Goal: Information Seeking & Learning: Learn about a topic

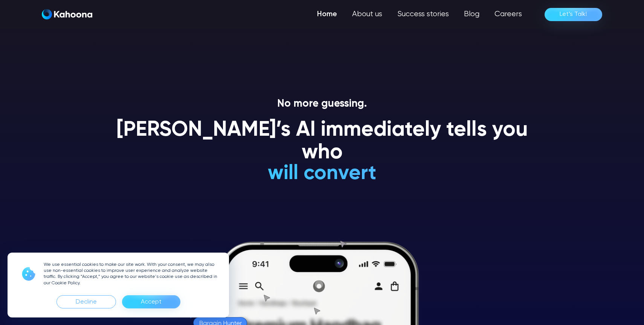
scroll to position [3, 0]
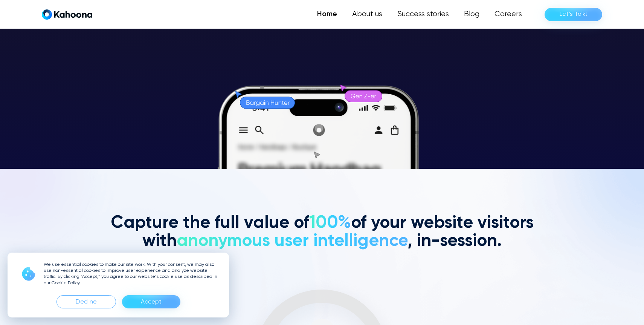
click at [165, 307] on div "Accept" at bounding box center [151, 301] width 58 height 13
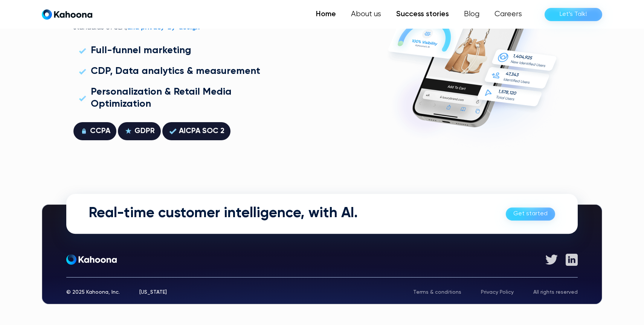
scroll to position [2155, 0]
click at [417, 10] on link "Success stories" at bounding box center [423, 14] width 68 height 15
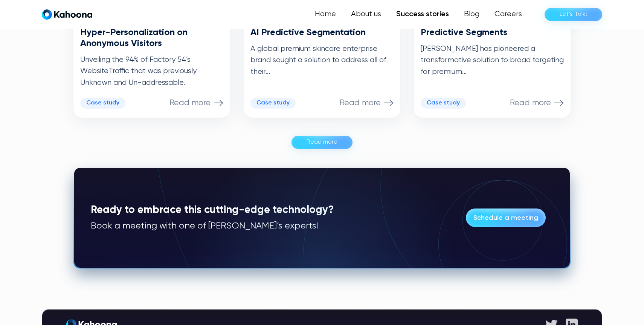
click at [349, 145] on link "Read more" at bounding box center [321, 142] width 61 height 13
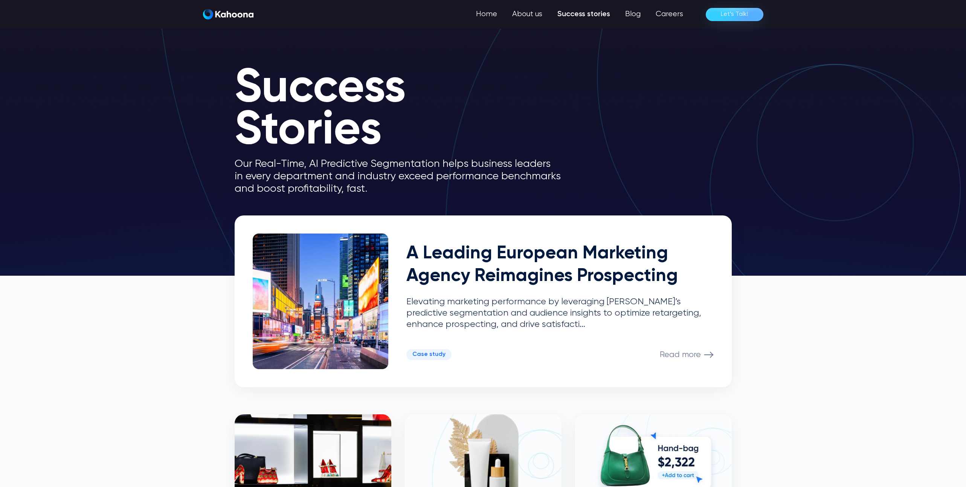
click at [224, 15] on img "home" at bounding box center [228, 14] width 50 height 11
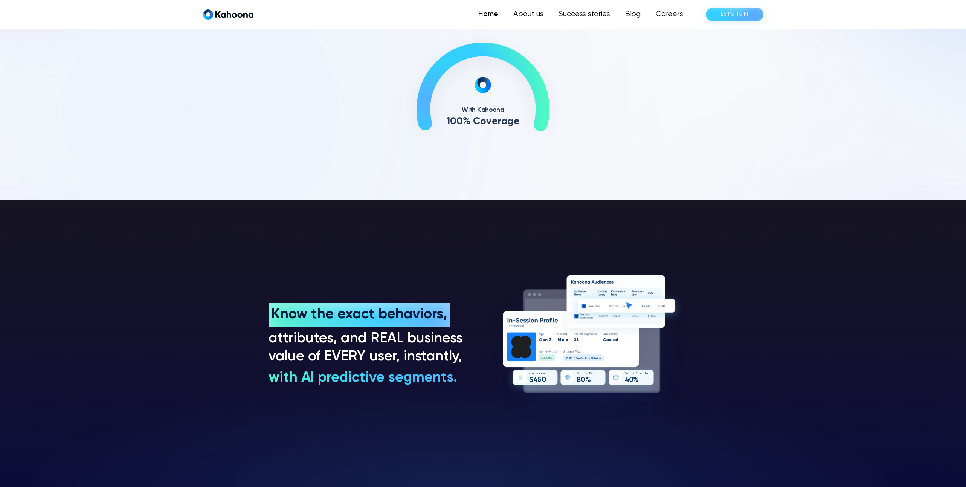
scroll to position [564, 0]
